Goal: Transaction & Acquisition: Purchase product/service

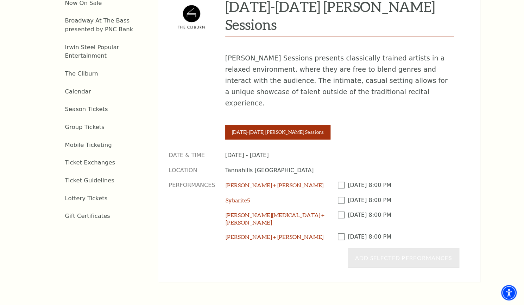
scroll to position [301, 0]
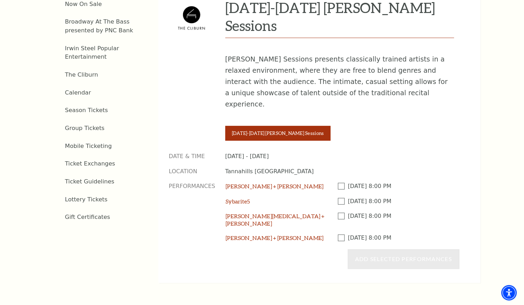
click at [343, 183] on span at bounding box center [343, 186] width 10 height 7
click at [0, 0] on input "Checkbox field" at bounding box center [0, 0] width 0 height 0
click at [336, 198] on div "Sybarite5" at bounding box center [281, 205] width 112 height 15
click at [338, 198] on span at bounding box center [343, 201] width 10 height 7
click at [0, 0] on input "Checkbox field" at bounding box center [0, 0] width 0 height 0
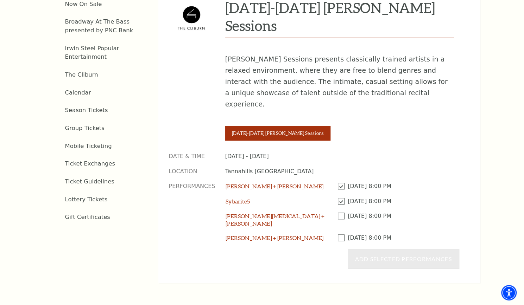
click at [338, 212] on div "Checkbox field [DATE] 8:00 PM" at bounding box center [398, 223] width 121 height 22
click at [339, 213] on span at bounding box center [343, 216] width 10 height 7
click at [0, 0] on input "Checkbox field" at bounding box center [0, 0] width 0 height 0
click at [342, 235] on span at bounding box center [343, 238] width 10 height 7
click at [0, 0] on input "Checkbox field" at bounding box center [0, 0] width 0 height 0
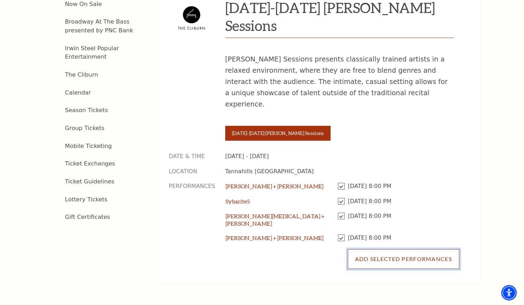
click at [375, 249] on button "Add Selected Performances" at bounding box center [402, 259] width 111 height 20
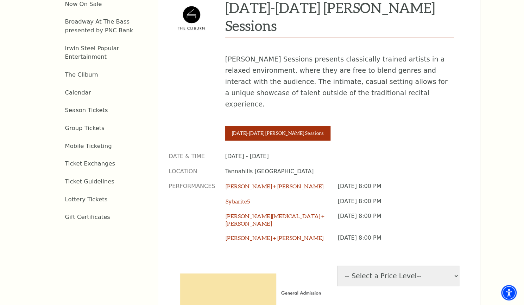
scroll to position [379, 0]
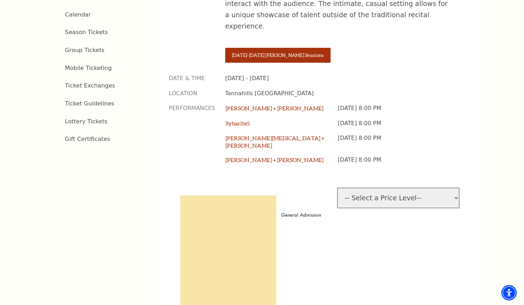
click at [387, 188] on select "-- Select a Price Level-- $30 General Admission" at bounding box center [398, 198] width 122 height 20
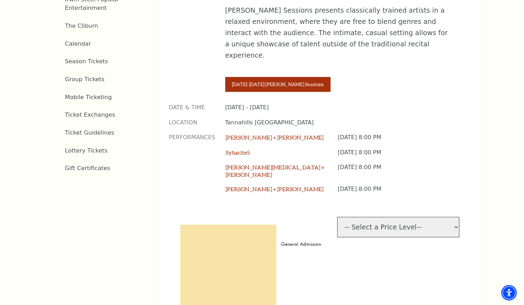
scroll to position [359, 0]
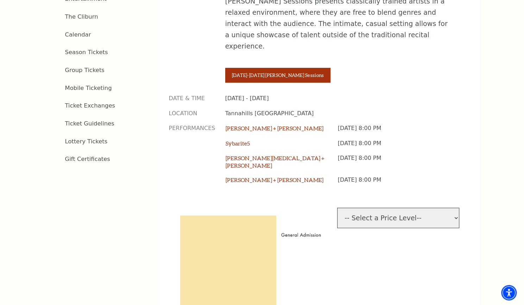
click at [391, 208] on select "-- Select a Price Level-- $30 General Admission" at bounding box center [398, 218] width 122 height 20
select select "[object Object]"
click at [337, 208] on select "-- Select a Price Level-- $30 General Admission" at bounding box center [398, 218] width 122 height 20
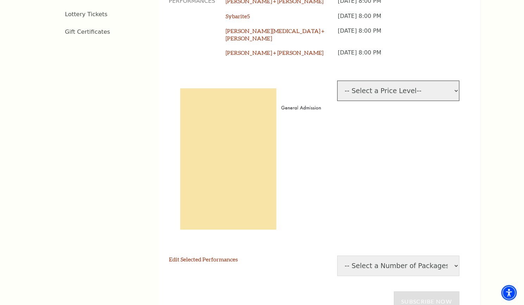
scroll to position [487, 0]
click at [385, 255] on select "-- Select a Number of Packages-- 1 2 3 4 5 6 7 8 9" at bounding box center [398, 265] width 122 height 20
select select "2"
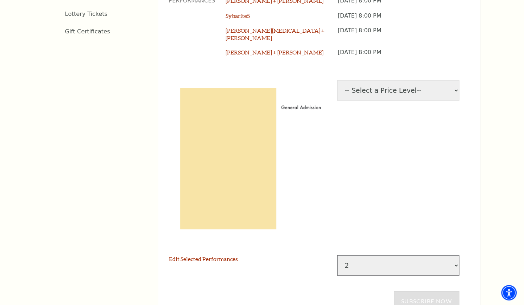
click at [337, 255] on select "-- Select a Number of Packages-- 1 2 3 4 5 6 7 8 9" at bounding box center [398, 265] width 122 height 20
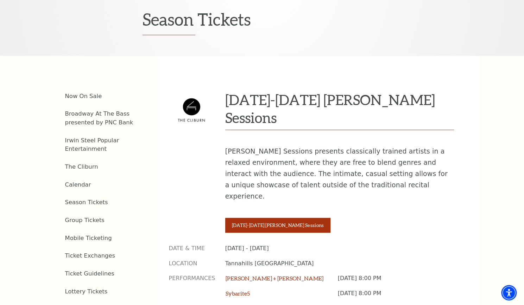
scroll to position [207, 0]
